Goal: Transaction & Acquisition: Purchase product/service

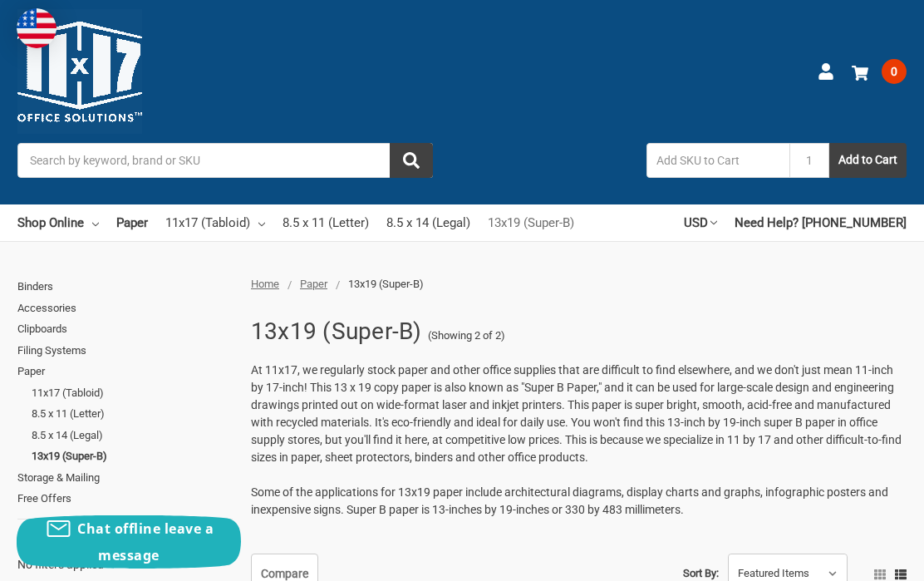
click at [550, 222] on link "13x19 (Super-B)" at bounding box center [531, 223] width 86 height 37
